Goal: Task Accomplishment & Management: Use online tool/utility

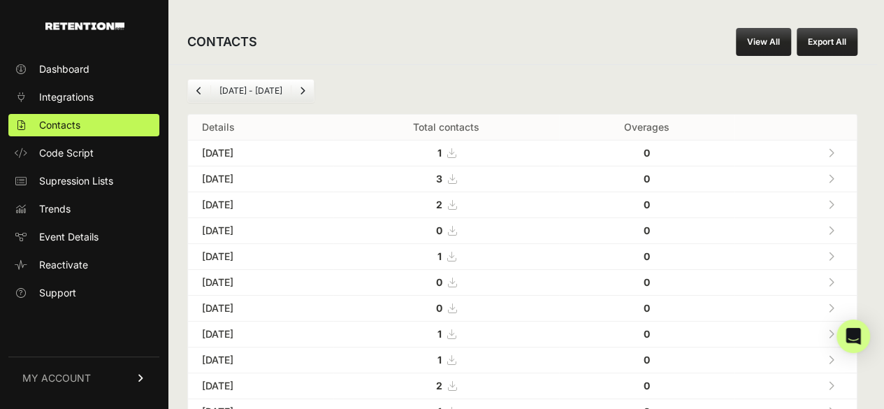
click at [835, 149] on icon at bounding box center [831, 153] width 6 height 10
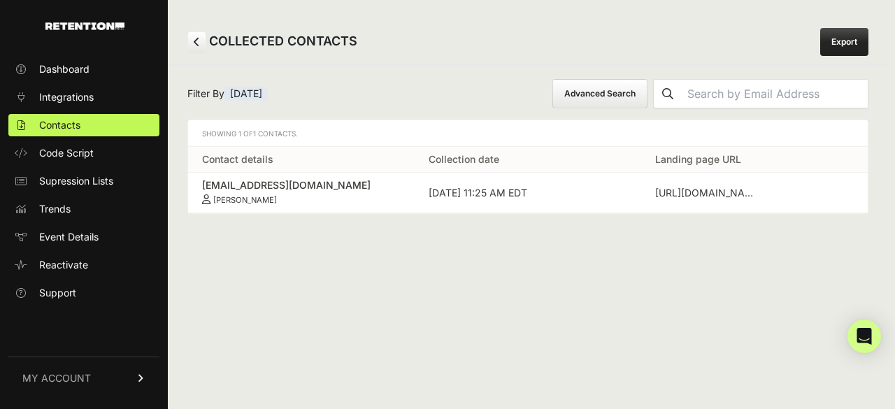
drag, startPoint x: 198, startPoint y: 180, endPoint x: 296, endPoint y: 207, distance: 102.3
click at [296, 207] on td "vmelman@gmail.com Vitalia Melman" at bounding box center [301, 193] width 227 height 41
copy link "vmelman@gmail.com Vitalia Melman"
click at [68, 128] on span "Contacts" at bounding box center [59, 125] width 41 height 14
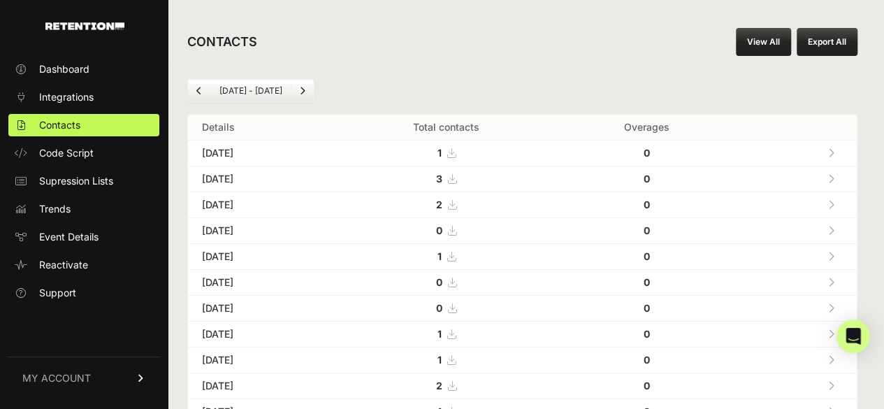
click at [835, 176] on icon at bounding box center [831, 179] width 6 height 10
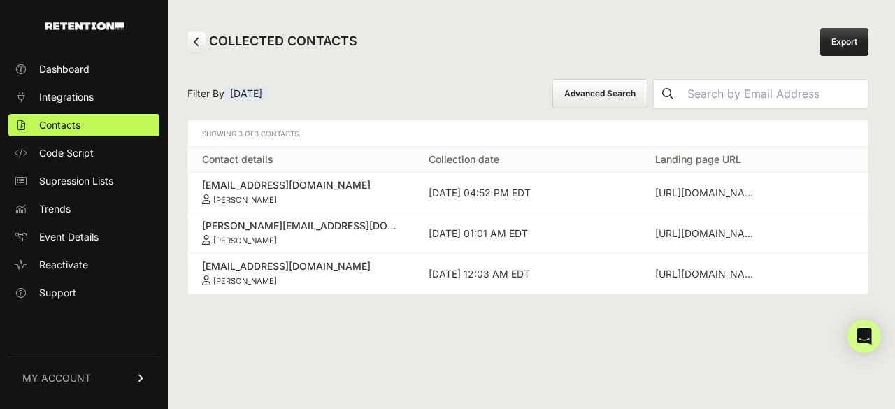
drag, startPoint x: 193, startPoint y: 181, endPoint x: 311, endPoint y: 206, distance: 120.7
click at [311, 206] on td "karwanyuksel@gmail.com Gulizar Yuksel" at bounding box center [301, 193] width 227 height 41
copy link "karwanyuksel@gmail.com Gulizar Yuksel"
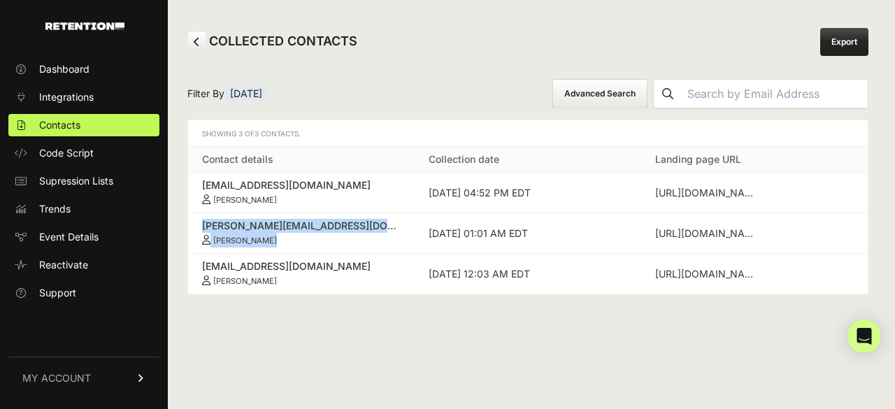
drag, startPoint x: 200, startPoint y: 222, endPoint x: 296, endPoint y: 236, distance: 97.5
click at [296, 236] on td "frances@francesadams.com Frances Adams" at bounding box center [301, 233] width 227 height 41
copy link "frances@francesadams.com Frances Adams"
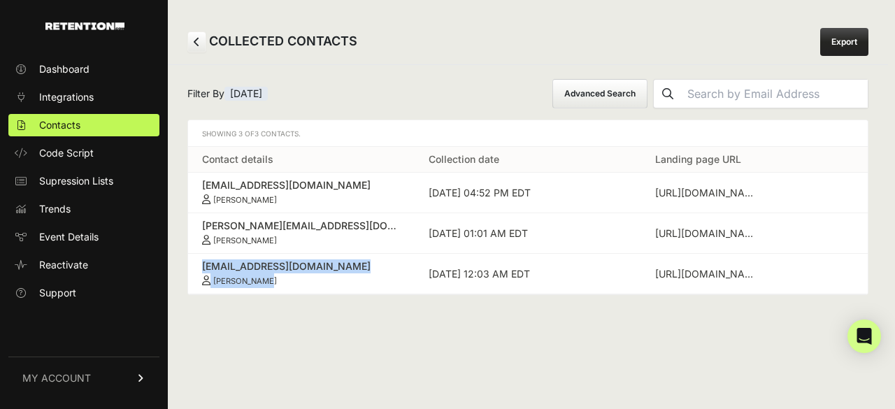
drag, startPoint x: 201, startPoint y: 268, endPoint x: 300, endPoint y: 276, distance: 99.6
click at [300, 276] on td "lucasbosman11@gmail.com Chase Bosman" at bounding box center [301, 274] width 227 height 41
copy link "lucasbosman11@gmail.com Chase Bosman"
click at [82, 122] on link "Contacts" at bounding box center [83, 125] width 151 height 22
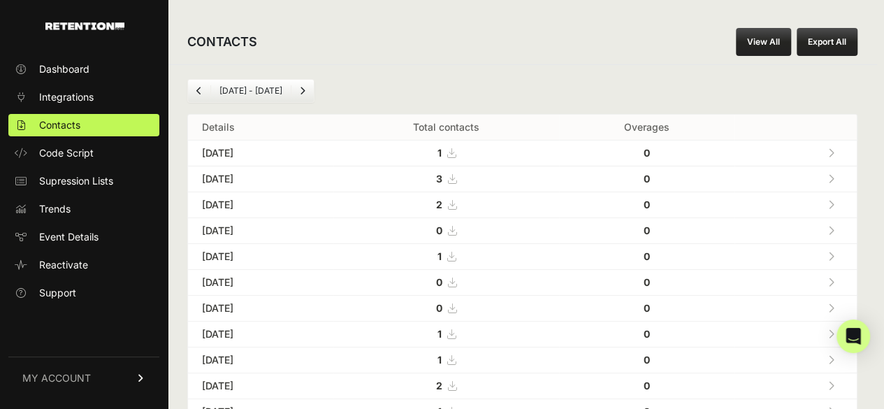
click at [842, 198] on link at bounding box center [831, 204] width 23 height 29
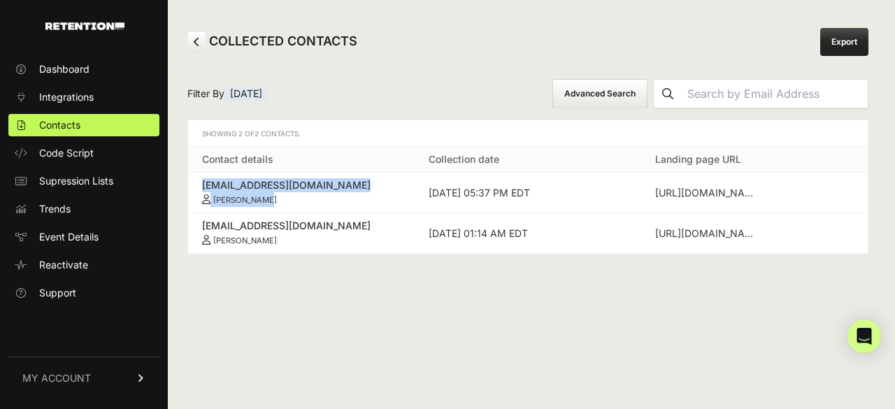
drag, startPoint x: 196, startPoint y: 181, endPoint x: 298, endPoint y: 196, distance: 103.1
click at [298, 196] on td "[EMAIL_ADDRESS][DOMAIN_NAME] [PERSON_NAME]" at bounding box center [301, 193] width 227 height 41
copy link "[EMAIL_ADDRESS][DOMAIN_NAME] [PERSON_NAME]"
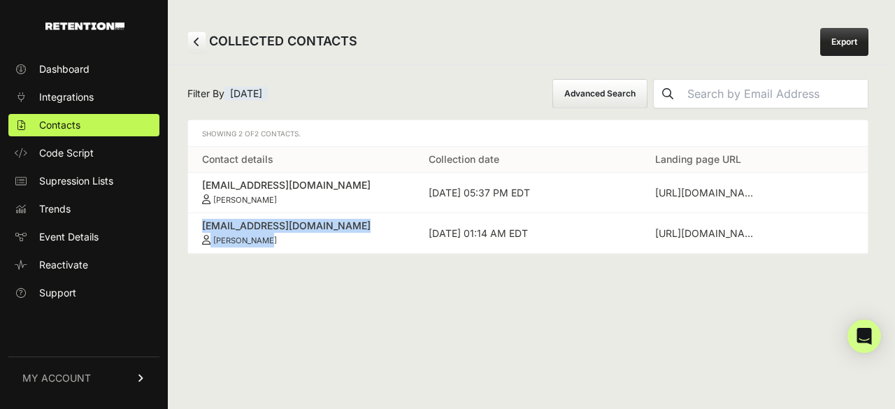
drag, startPoint x: 201, startPoint y: 223, endPoint x: 312, endPoint y: 241, distance: 112.5
click at [312, 241] on td "[EMAIL_ADDRESS][DOMAIN_NAME] [PERSON_NAME]" at bounding box center [301, 233] width 227 height 41
copy link "[EMAIL_ADDRESS][DOMAIN_NAME] [PERSON_NAME]"
click at [86, 128] on link "Contacts" at bounding box center [83, 125] width 151 height 22
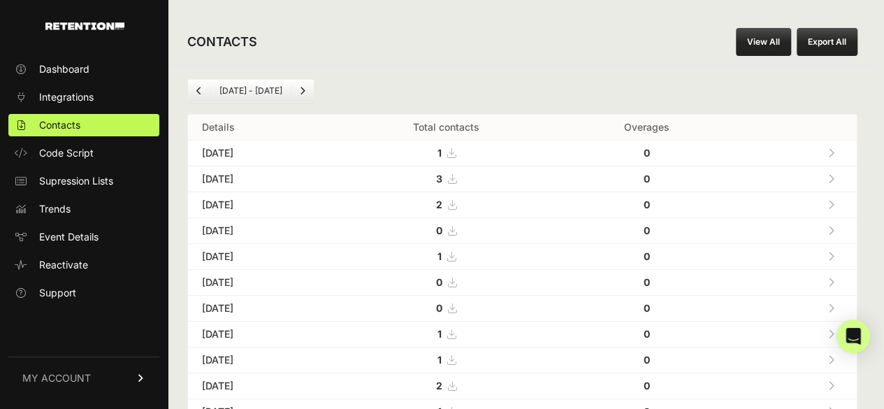
click at [835, 254] on icon at bounding box center [831, 257] width 6 height 10
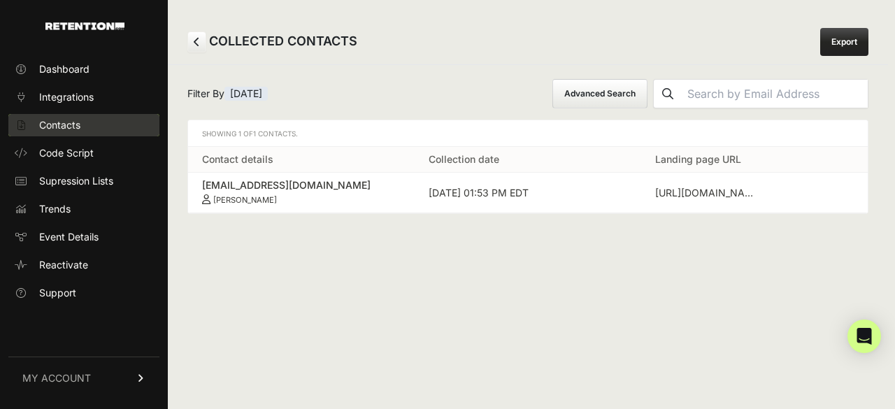
click at [76, 125] on span "Contacts" at bounding box center [59, 125] width 41 height 14
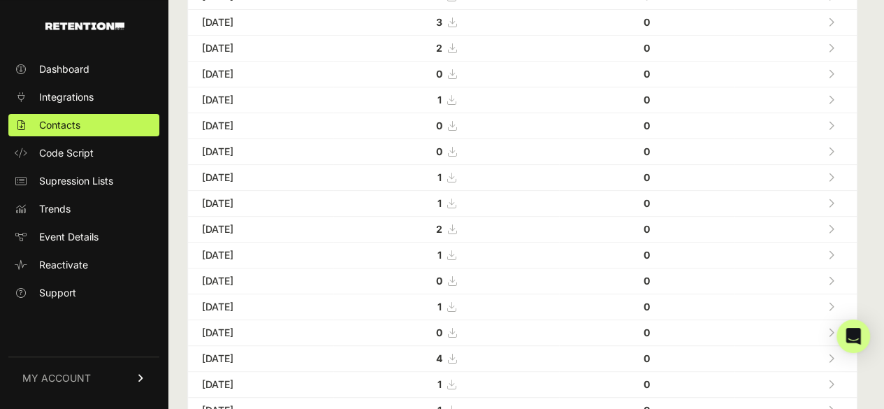
scroll to position [140, 0]
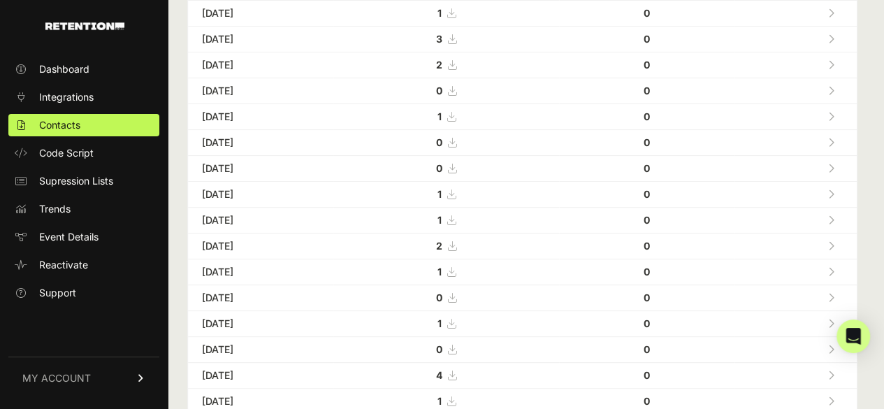
click at [835, 189] on icon at bounding box center [831, 194] width 6 height 10
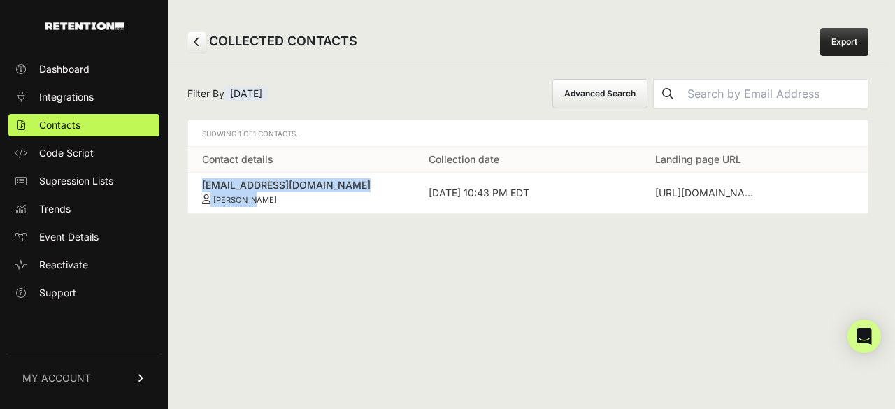
drag, startPoint x: 199, startPoint y: 182, endPoint x: 319, endPoint y: 194, distance: 120.8
click at [319, 194] on td "[EMAIL_ADDRESS][DOMAIN_NAME] [PERSON_NAME]" at bounding box center [301, 193] width 227 height 41
copy link "[EMAIL_ADDRESS][DOMAIN_NAME] [PERSON_NAME]"
